Goal: Find contact information: Find contact information

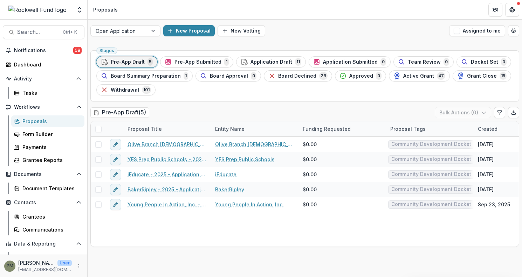
click at [125, 263] on div "Stages Pre-App Draft 5 Pre-App Submitted 1 Application Draft 11 Application Sub…" at bounding box center [305, 163] width 434 height 230
click at [263, 59] on span "Application Draft" at bounding box center [271, 62] width 42 height 6
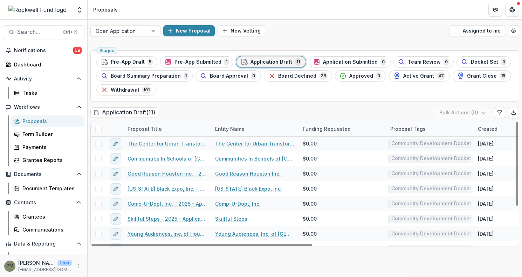
scroll to position [17, 0]
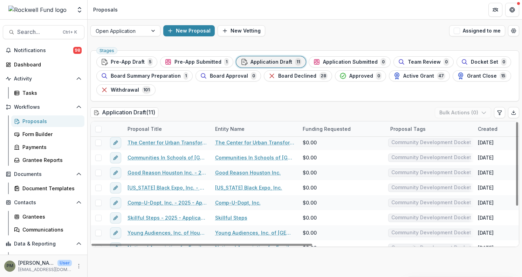
click at [223, 128] on div "Entity Name" at bounding box center [230, 128] width 38 height 7
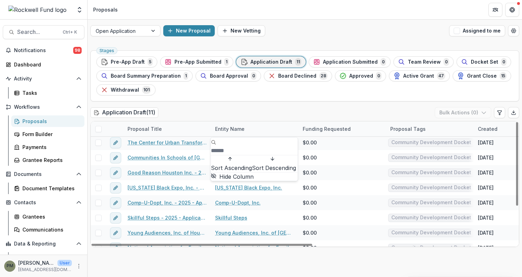
click at [230, 165] on span "Sort Ascending" at bounding box center [231, 168] width 41 height 7
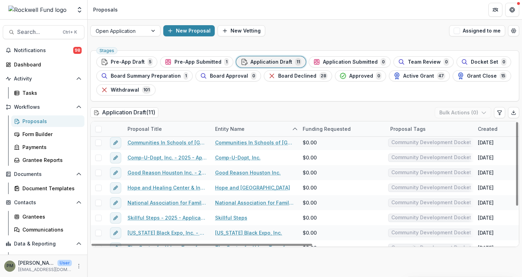
click at [262, 113] on div "Application Draft ( 11 ) Bulk Actions ( 0 )" at bounding box center [304, 114] width 429 height 14
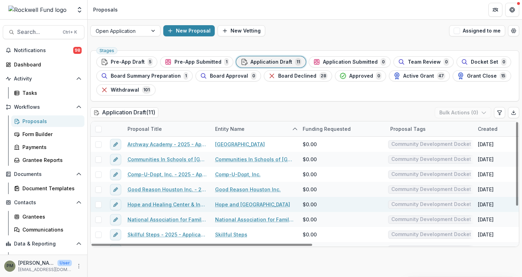
scroll to position [1, 0]
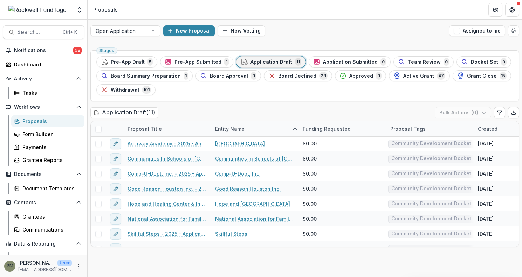
click at [113, 259] on div "Stages Pre-App Draft 5 Pre-App Submitted 1 Application Draft 11 Application Sub…" at bounding box center [305, 163] width 434 height 230
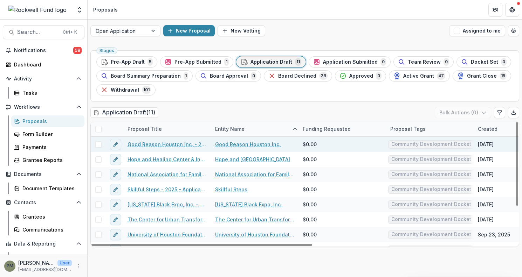
scroll to position [47, 0]
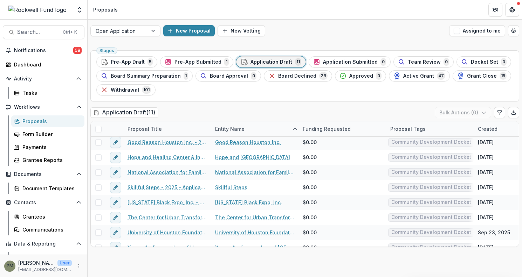
click at [92, 16] on header "Proposals" at bounding box center [305, 9] width 434 height 19
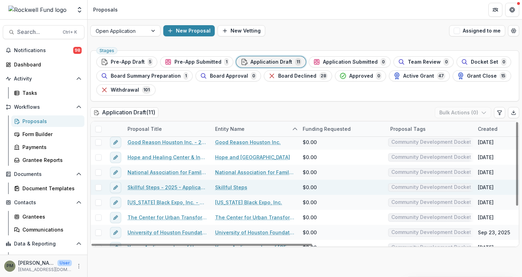
scroll to position [0, 0]
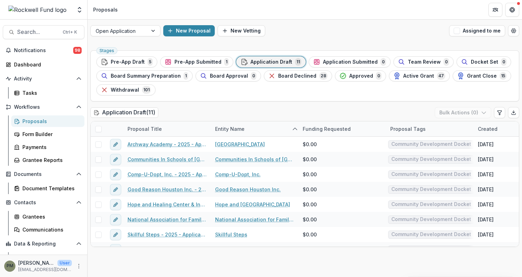
click at [121, 9] on header "Proposals" at bounding box center [305, 9] width 434 height 19
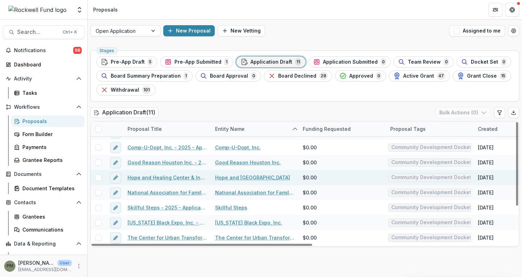
scroll to position [28, 0]
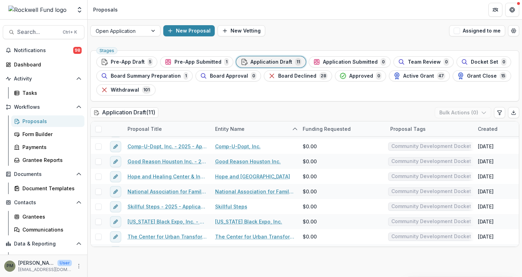
click at [120, 15] on header "Proposals" at bounding box center [305, 9] width 434 height 19
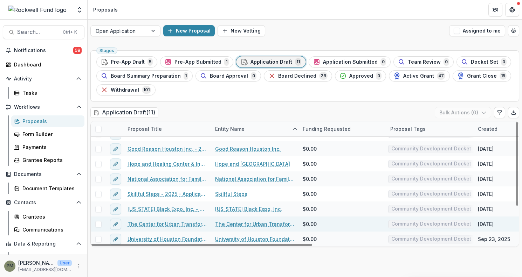
scroll to position [55, 0]
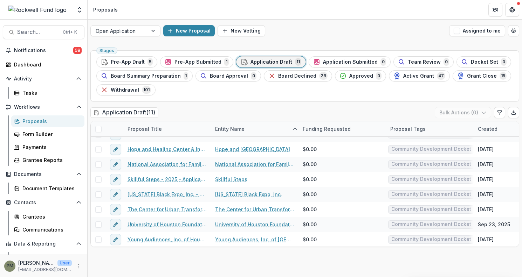
click at [120, 13] on header "Proposals" at bounding box center [305, 9] width 434 height 19
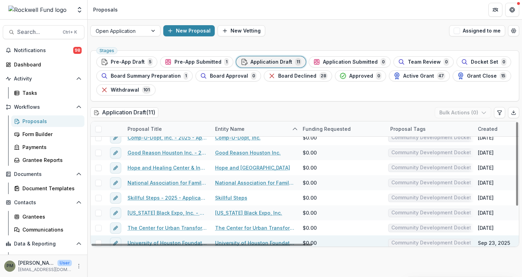
scroll to position [0, 0]
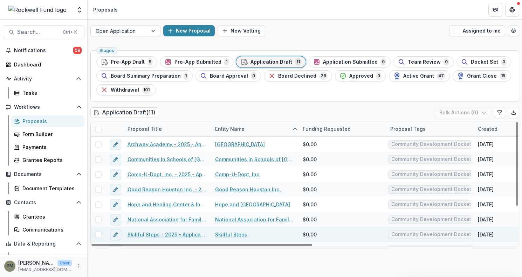
click at [209, 227] on div "Skillful Steps - 2025 - Application Request Form - Education" at bounding box center [167, 234] width 88 height 15
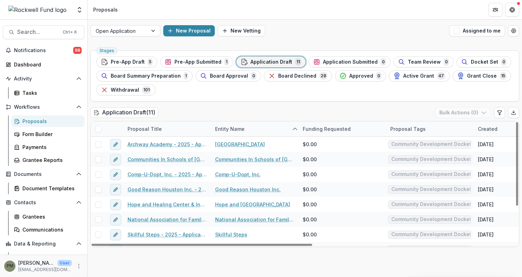
click at [322, 96] on div "Stages Pre-App Draft 5 Pre-App Submitted 1 Application Draft 11 Application Sub…" at bounding box center [304, 75] width 429 height 51
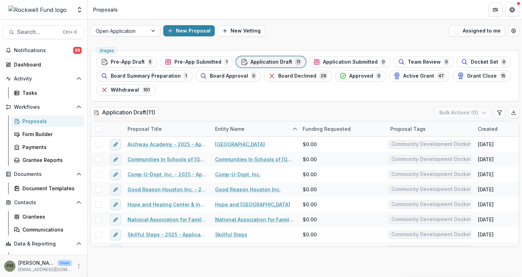
click at [302, 98] on div "Stages Pre-App Draft 5 Pre-App Submitted 1 Application Draft 11 Application Sub…" at bounding box center [304, 75] width 429 height 51
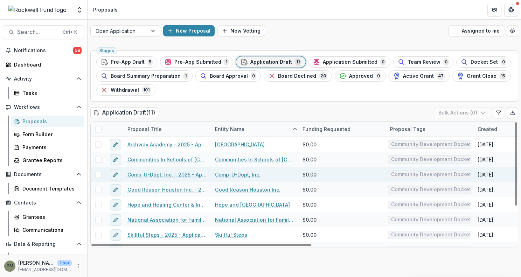
click at [182, 173] on link "Comp-U-Dopt, Inc. - 2025 - Application Request Form - Education" at bounding box center [166, 174] width 79 height 7
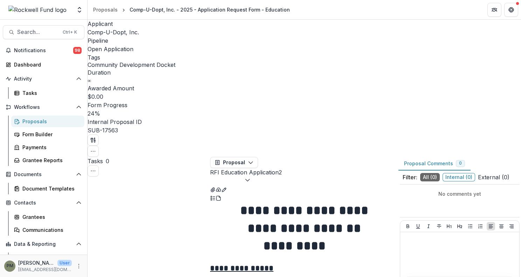
click at [494, 173] on span "External ( 0 )" at bounding box center [494, 177] width 32 height 8
click at [127, 34] on span "Comp-U-Dopt, Inc." at bounding box center [113, 32] width 51 height 7
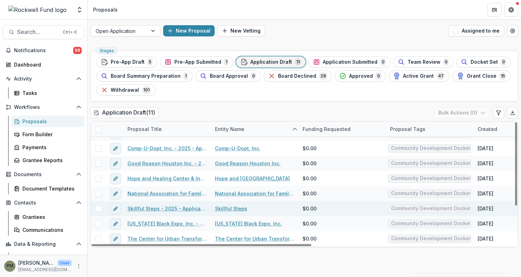
scroll to position [35, 0]
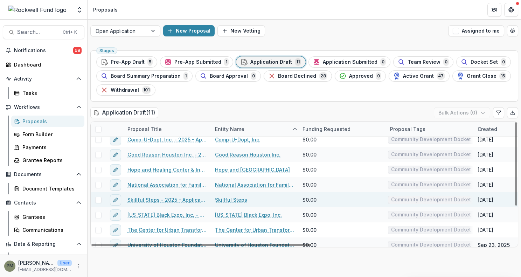
click at [226, 200] on link "Skillful Steps" at bounding box center [231, 199] width 32 height 7
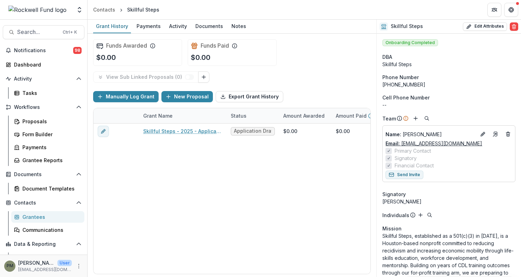
click at [435, 145] on link "Email: [EMAIL_ADDRESS][DOMAIN_NAME]" at bounding box center [434, 143] width 97 height 7
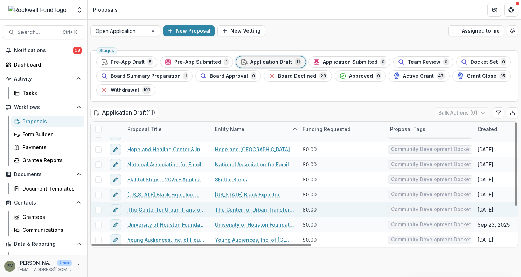
scroll to position [56, 0]
click at [255, 209] on link "The Center for Urban Transformation, Inc." at bounding box center [254, 209] width 79 height 7
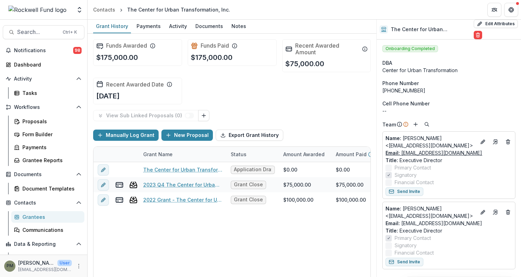
click at [426, 154] on link "Email: [EMAIL_ADDRESS][DOMAIN_NAME]" at bounding box center [434, 152] width 97 height 7
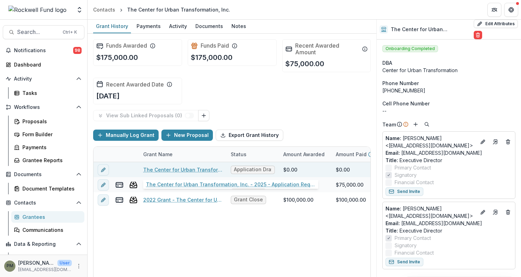
click at [182, 170] on link "The Center for Urban Transformation, Inc. - 2025 - Application Request Form - E…" at bounding box center [182, 169] width 79 height 7
